Goal: Find contact information: Obtain details needed to contact an individual or organization

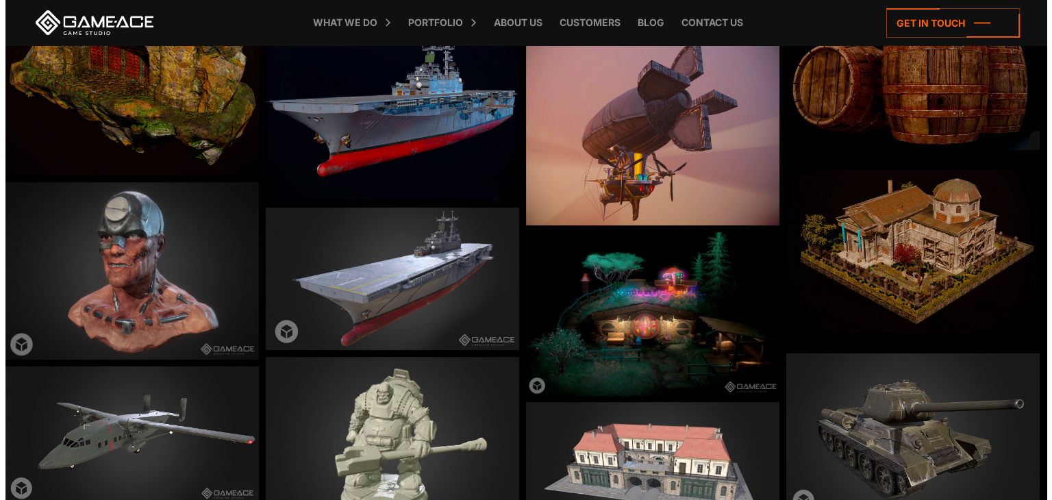
scroll to position [685, 0]
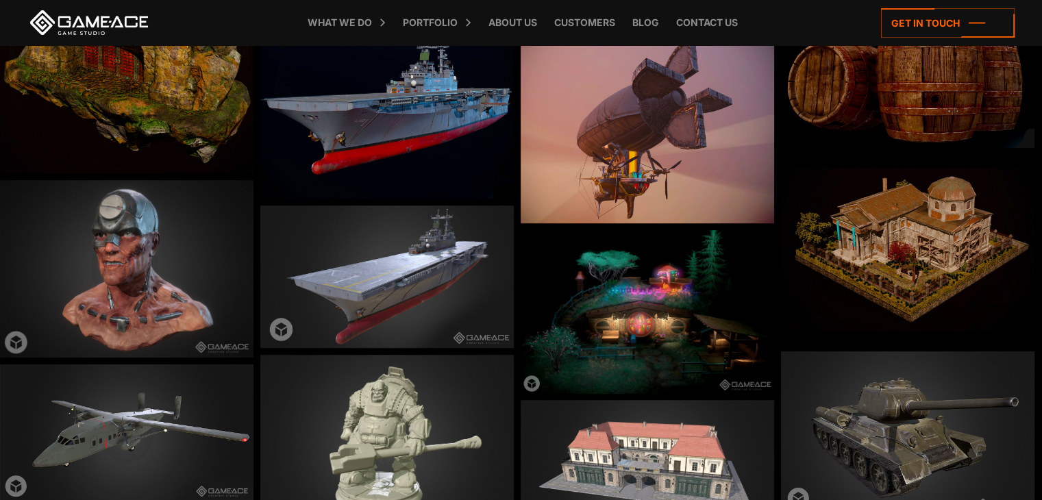
click at [678, 116] on img at bounding box center [647, 129] width 253 height 190
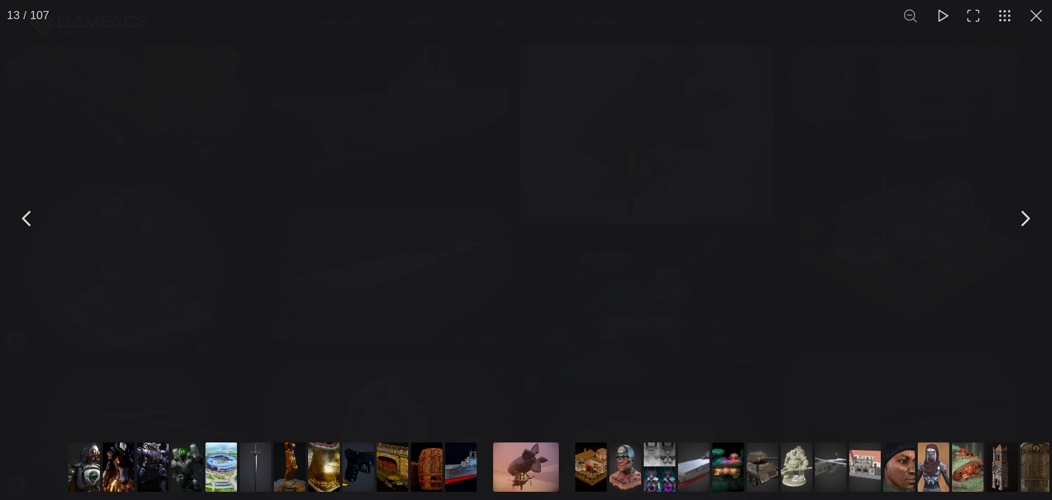
click at [622, 457] on button "Go to slide #15" at bounding box center [625, 466] width 66 height 49
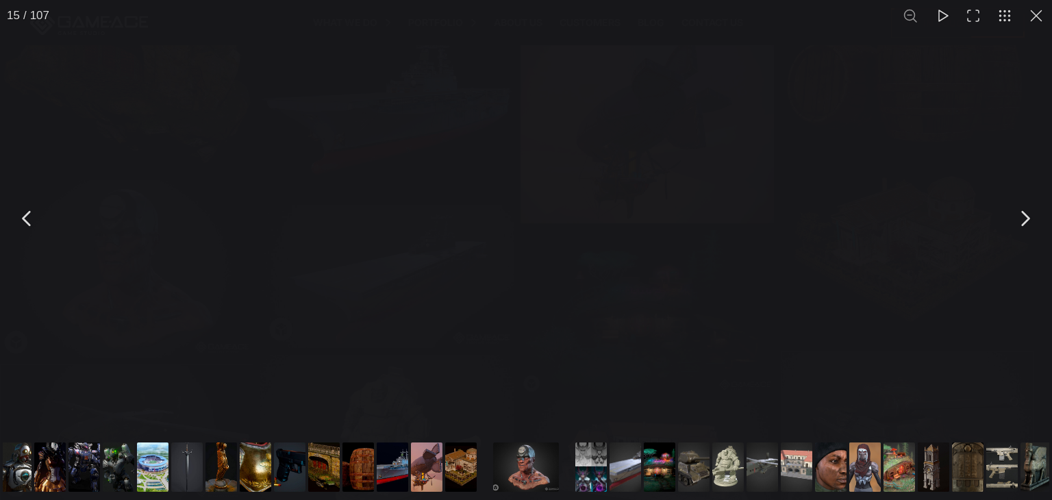
click at [862, 471] on button "Go to slide #24" at bounding box center [865, 466] width 66 height 49
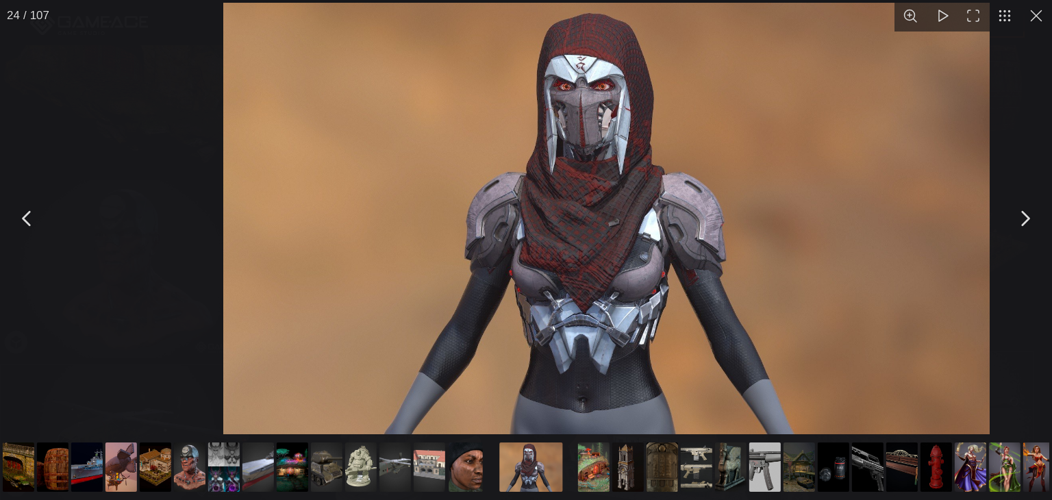
drag, startPoint x: 589, startPoint y: 287, endPoint x: 675, endPoint y: 246, distance: 95.0
click at [675, 246] on img "You can close this modal content with the ESC key" at bounding box center [606, 219] width 766 height 432
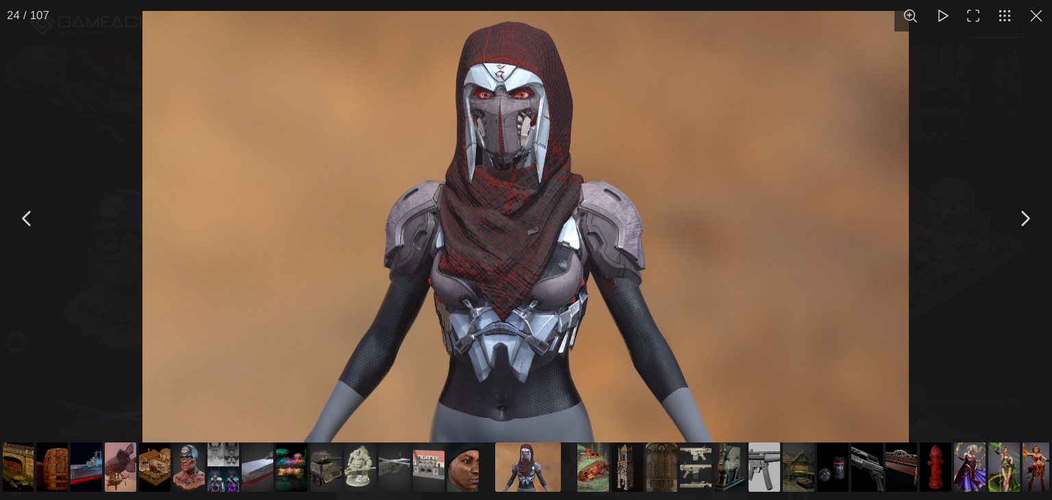
drag, startPoint x: 588, startPoint y: 220, endPoint x: 578, endPoint y: 253, distance: 34.4
click at [578, 253] on img "You can close this modal content with the ESC key" at bounding box center [525, 227] width 766 height 432
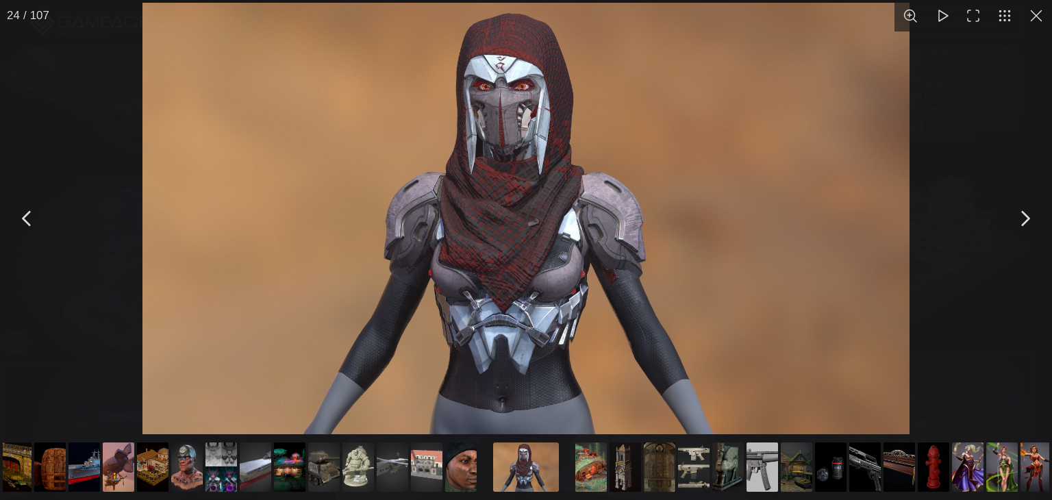
click at [551, 258] on img "You can close this modal content with the ESC key" at bounding box center [525, 219] width 766 height 432
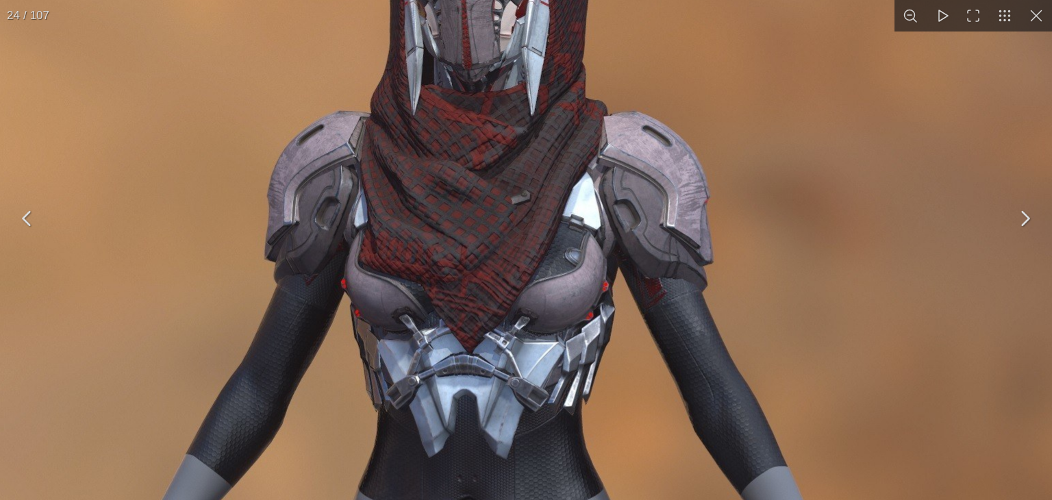
click at [551, 258] on img "You can close this modal content with the ESC key" at bounding box center [508, 191] width 1315 height 740
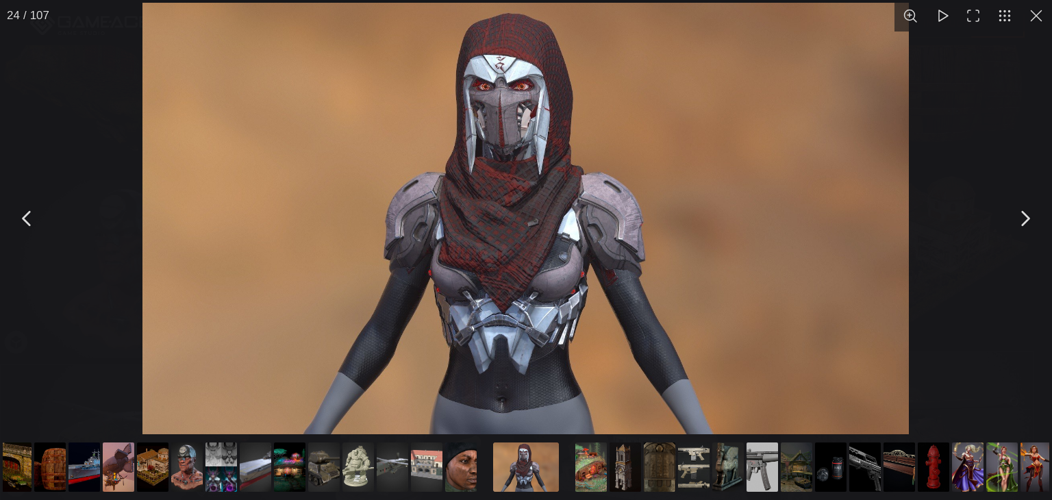
click at [497, 423] on img "You can close this modal content with the ESC key" at bounding box center [525, 219] width 766 height 432
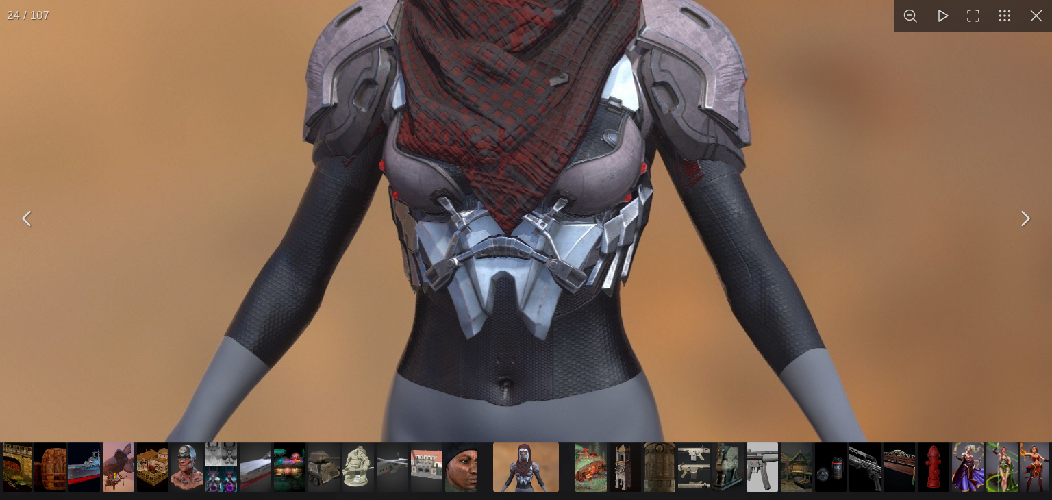
click at [495, 408] on img "You can close this modal content with the ESC key" at bounding box center [546, 73] width 1315 height 740
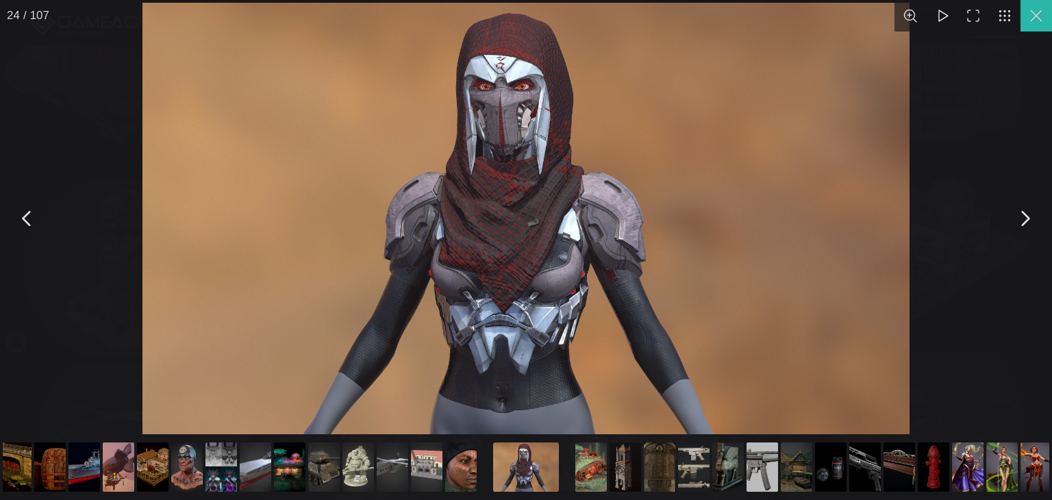
click at [1034, 12] on button "You can close this modal content with the ESC key" at bounding box center [1037, 16] width 32 height 32
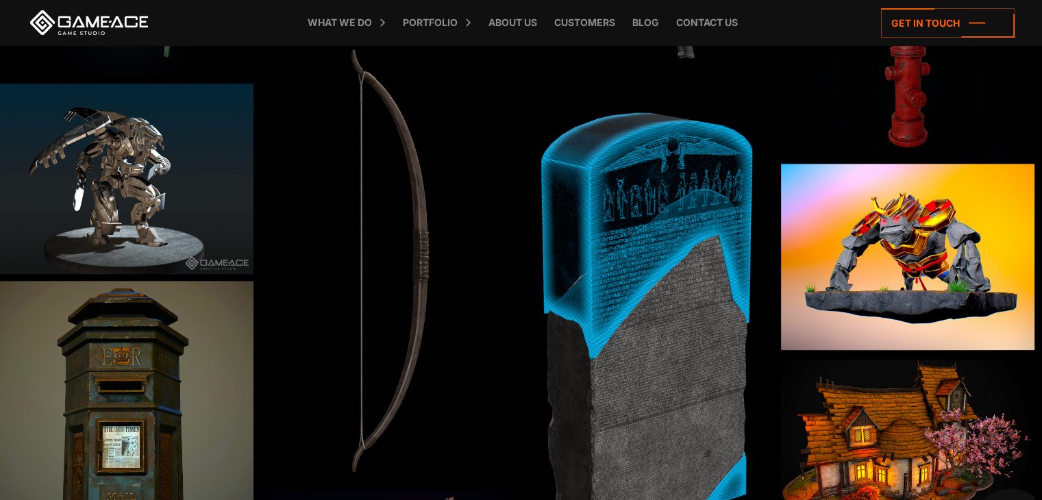
scroll to position [1644, 0]
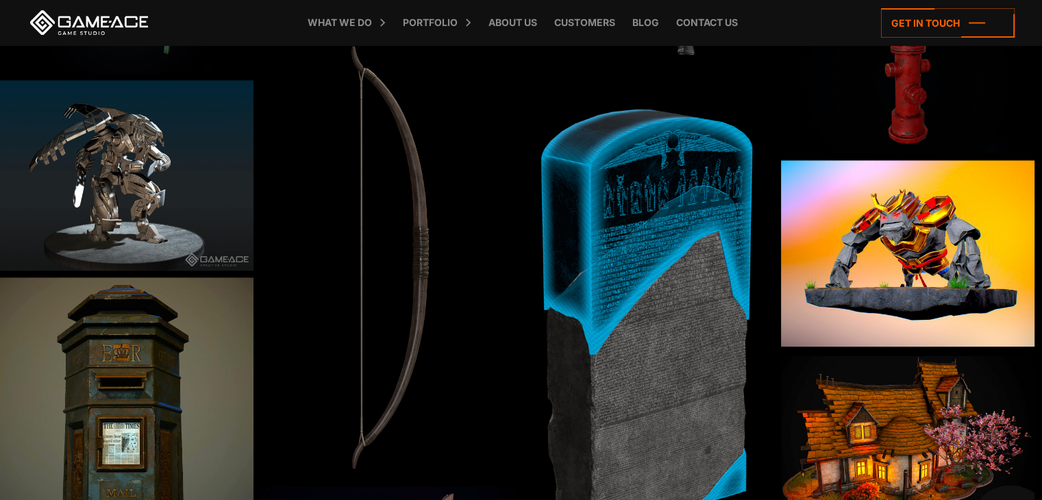
click at [631, 238] on img at bounding box center [647, 318] width 253 height 508
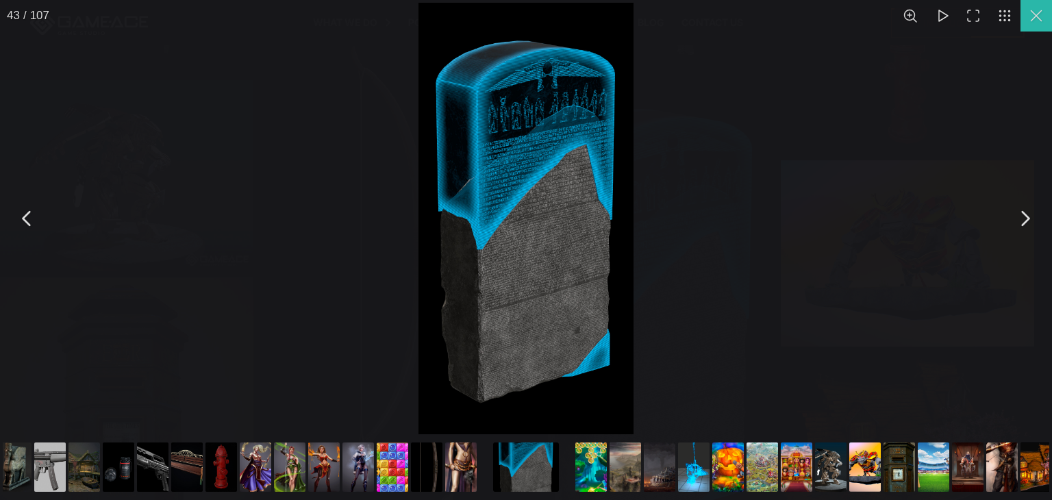
click at [1032, 14] on button "You can close this modal content with the ESC key" at bounding box center [1037, 16] width 32 height 32
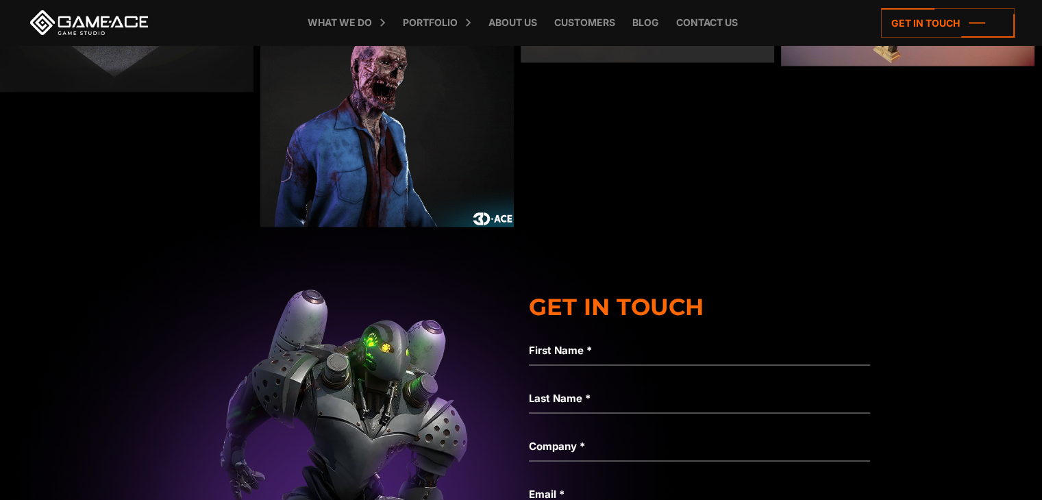
scroll to position [2534, 0]
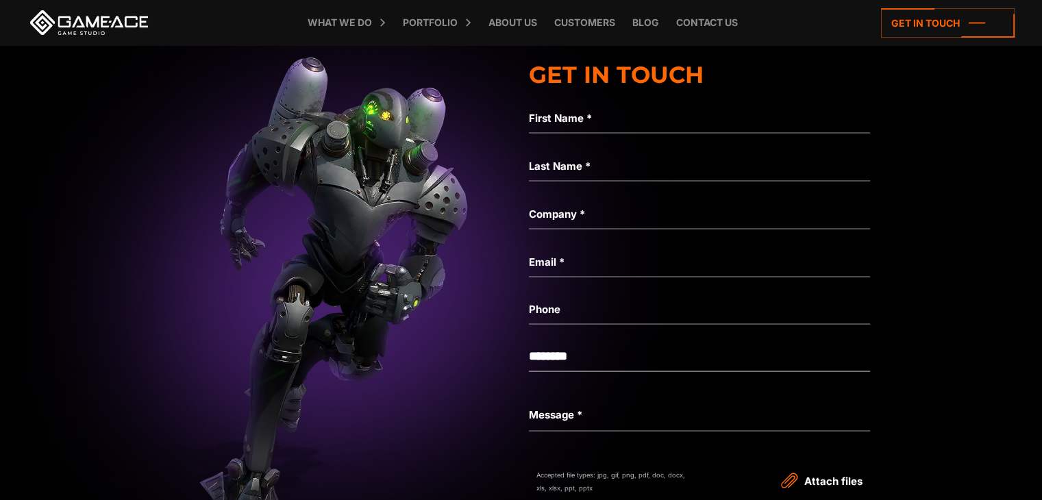
click at [556, 314] on label "Phone" at bounding box center [699, 309] width 341 height 16
click at [556, 314] on input "Phone" at bounding box center [699, 308] width 341 height 32
click at [547, 270] on div "Not a valid email" at bounding box center [699, 281] width 341 height 23
click at [547, 264] on label "Email *" at bounding box center [699, 261] width 341 height 16
click at [547, 264] on input "Email *" at bounding box center [699, 261] width 341 height 32
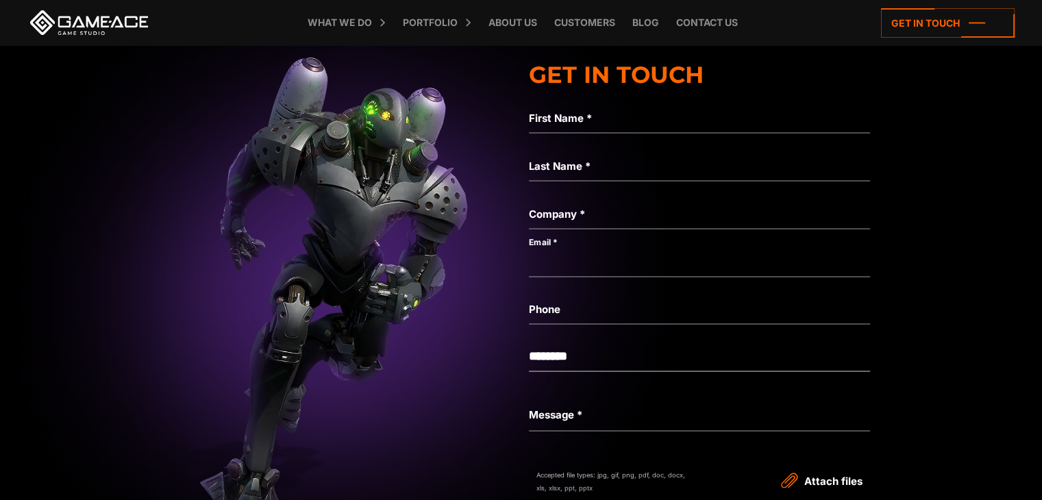
click at [563, 215] on label "Company *" at bounding box center [699, 213] width 341 height 16
click at [563, 215] on input "Company *" at bounding box center [699, 213] width 341 height 32
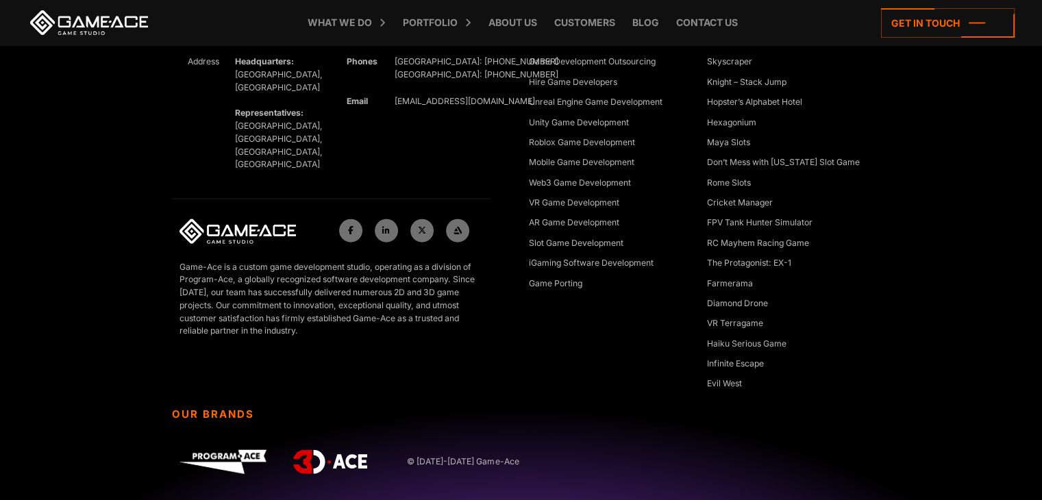
scroll to position [3219, 0]
